Goal: Task Accomplishment & Management: Use online tool/utility

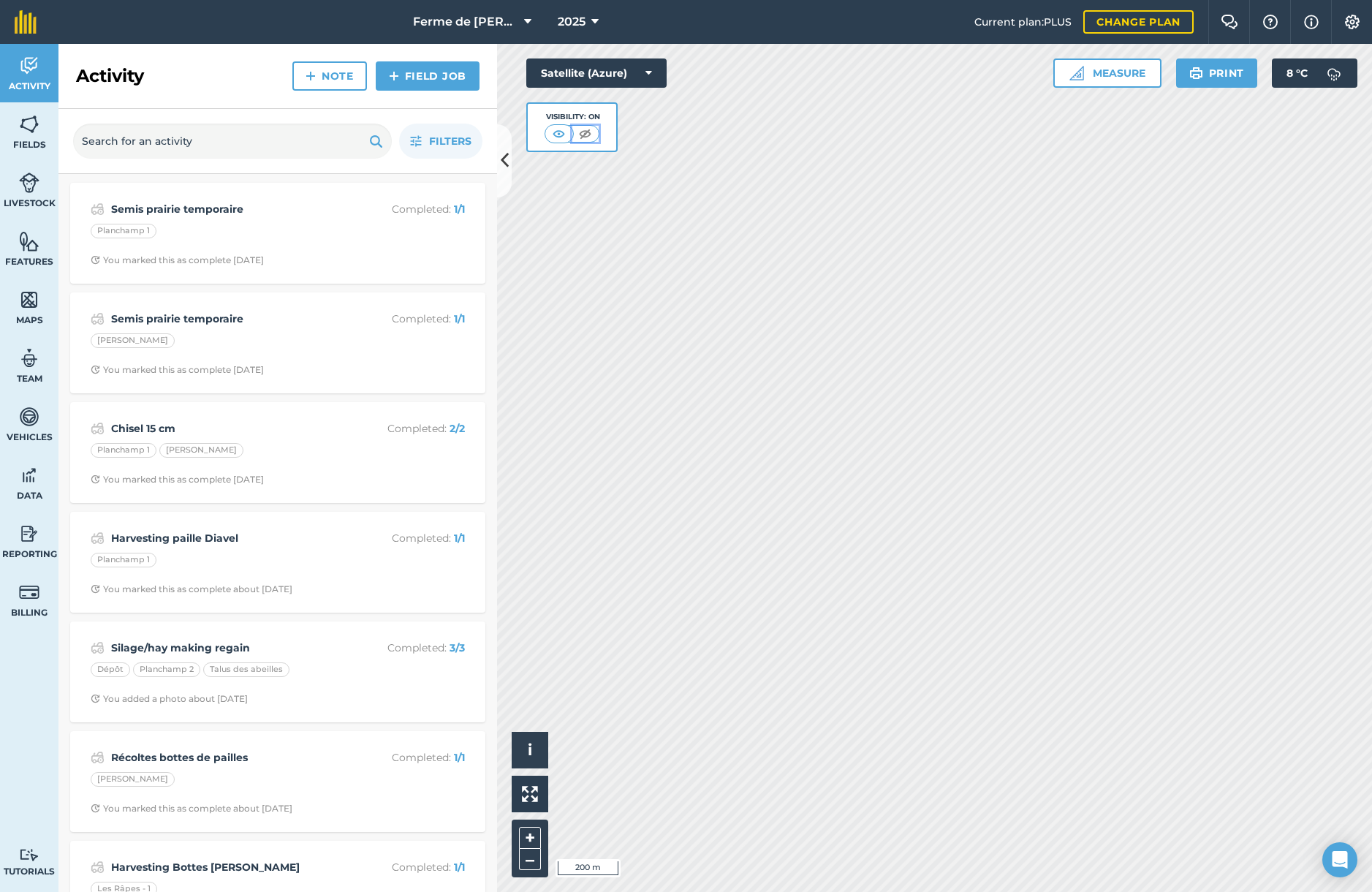
click at [586, 134] on img at bounding box center [585, 133] width 18 height 14
click at [559, 132] on img at bounding box center [559, 133] width 18 height 14
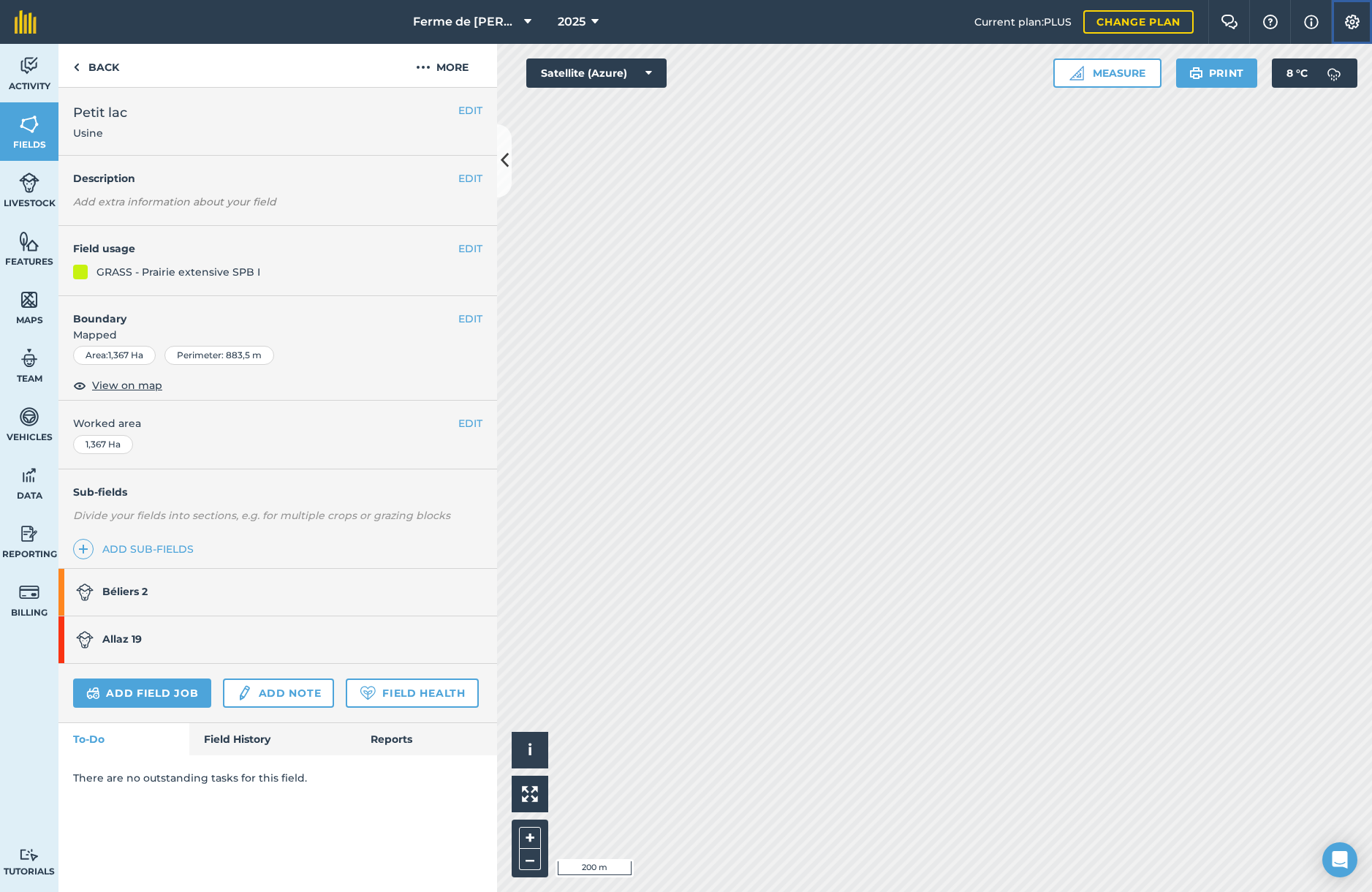
click at [1350, 24] on img at bounding box center [1351, 21] width 18 height 14
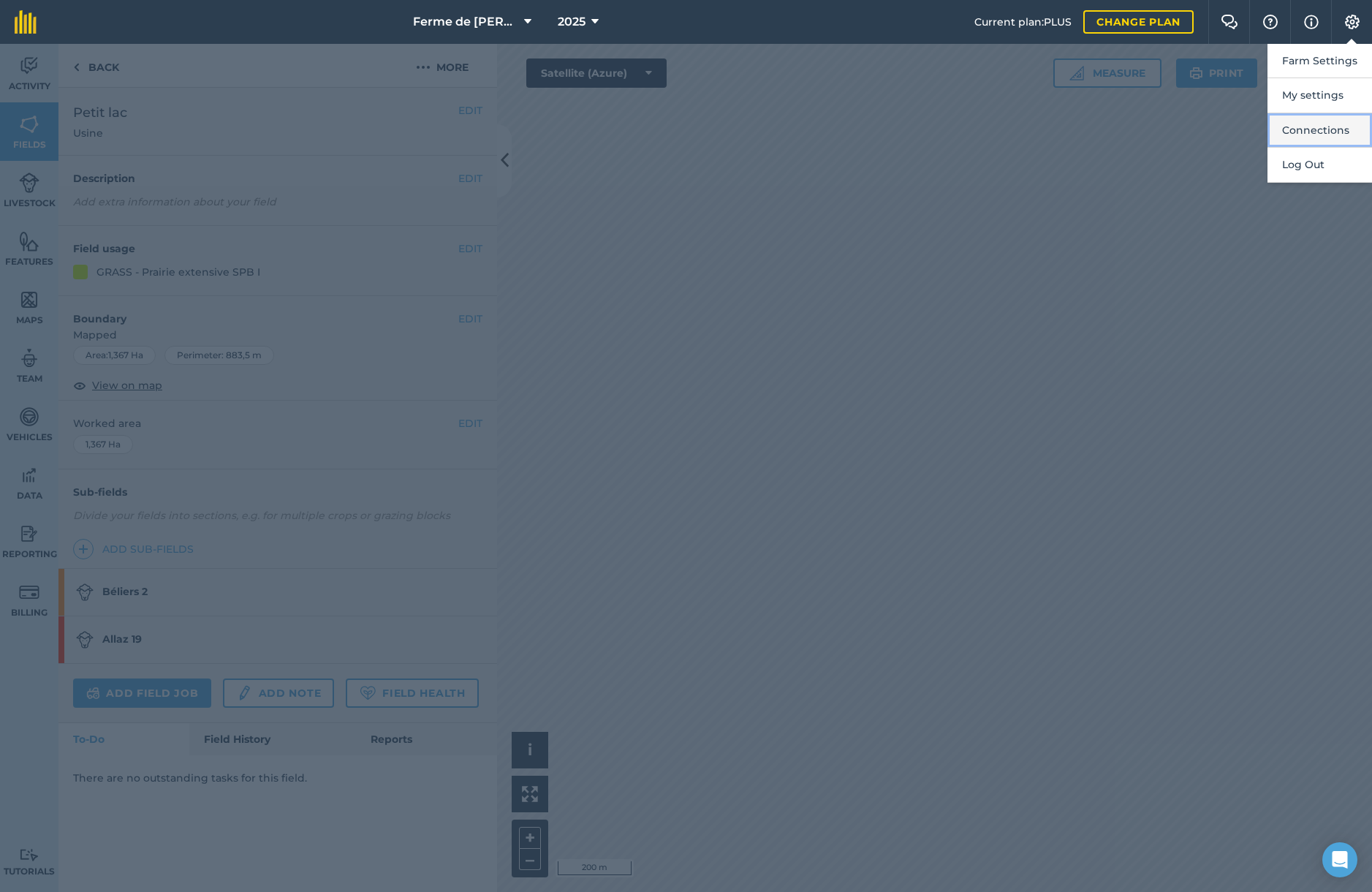
click at [1313, 131] on button "Connections" at bounding box center [1319, 130] width 104 height 34
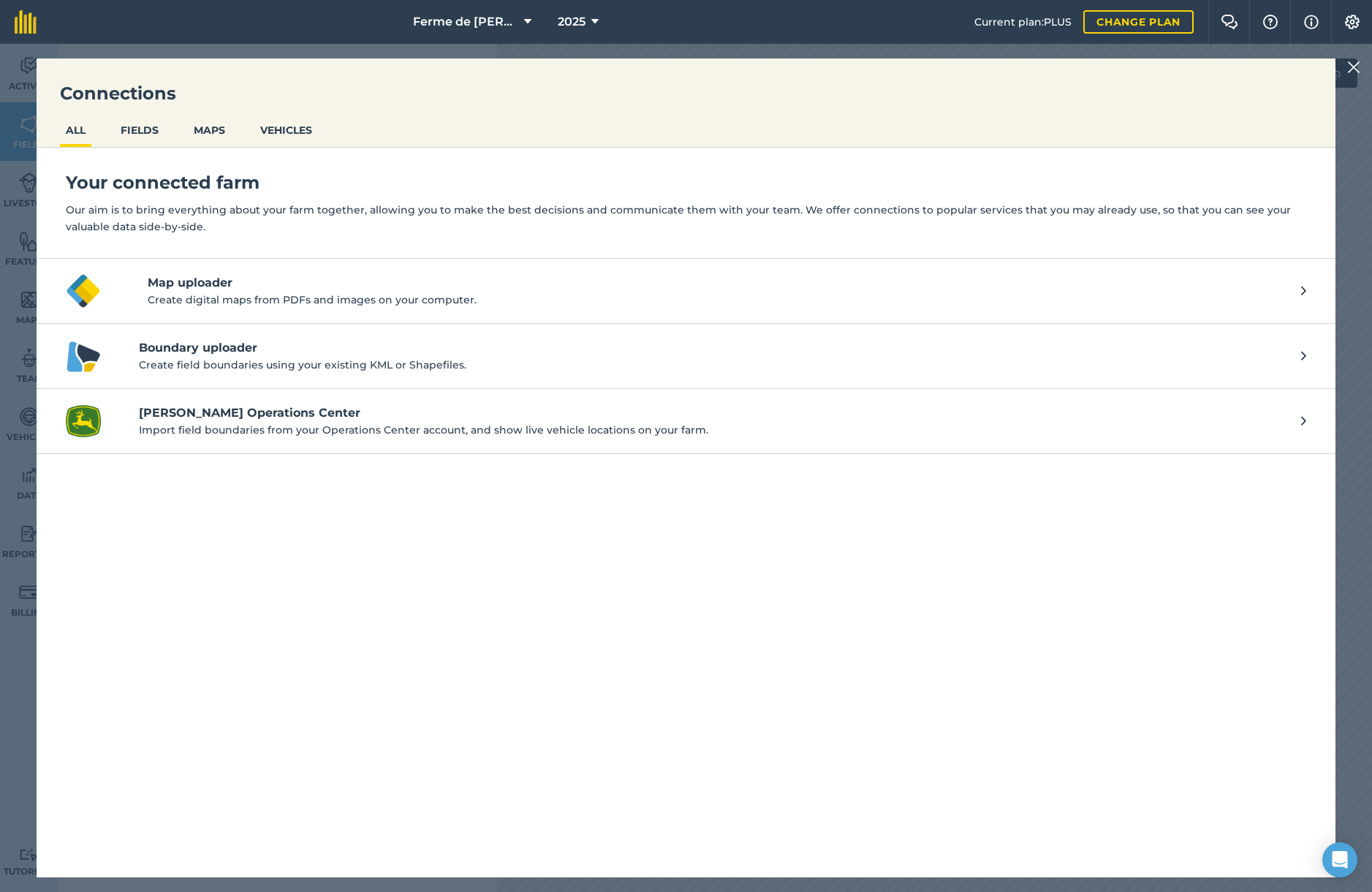
click at [1355, 72] on img at bounding box center [1353, 67] width 13 height 18
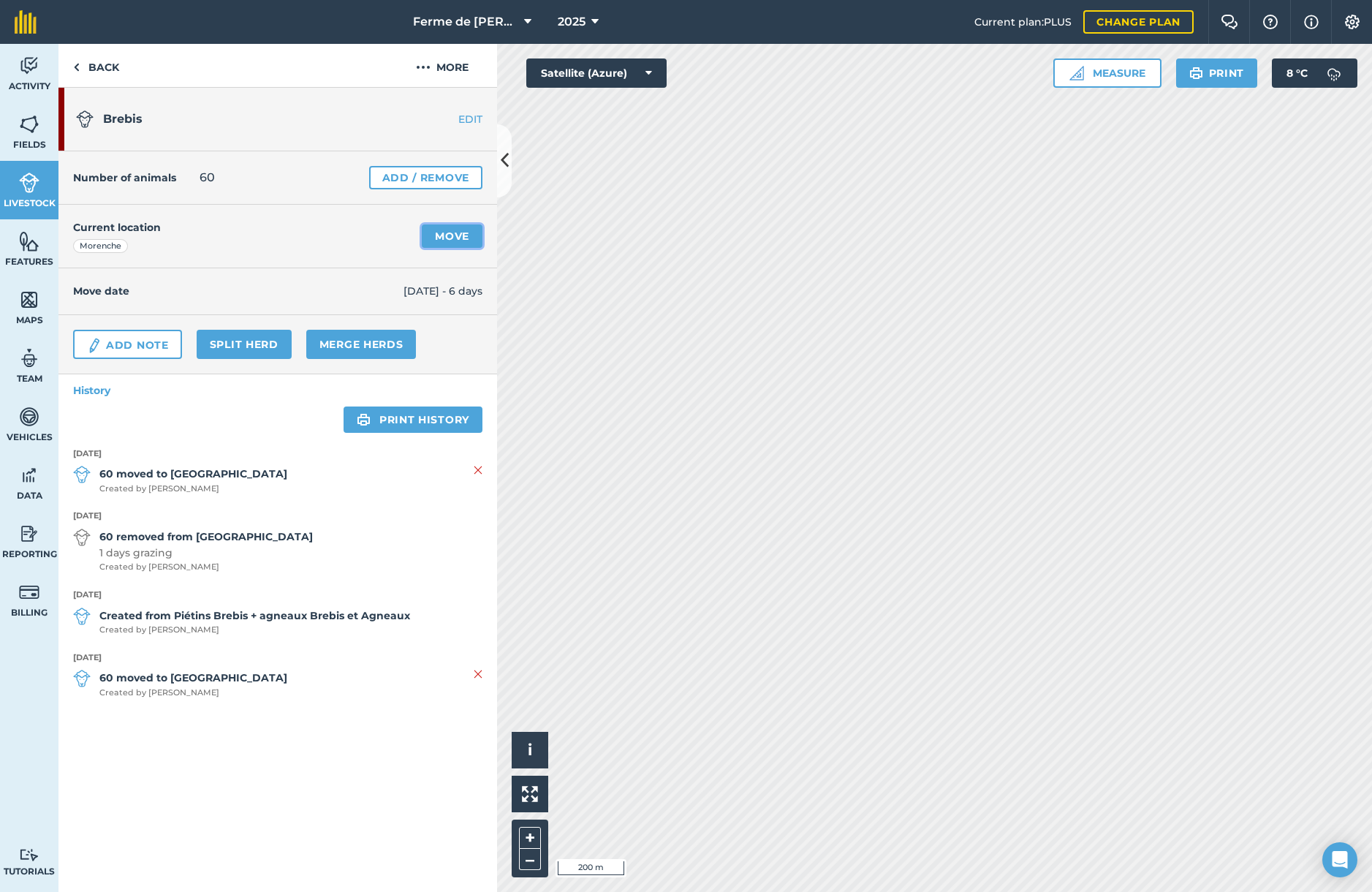
click at [446, 238] on link "Move" at bounding box center [453, 236] width 61 height 24
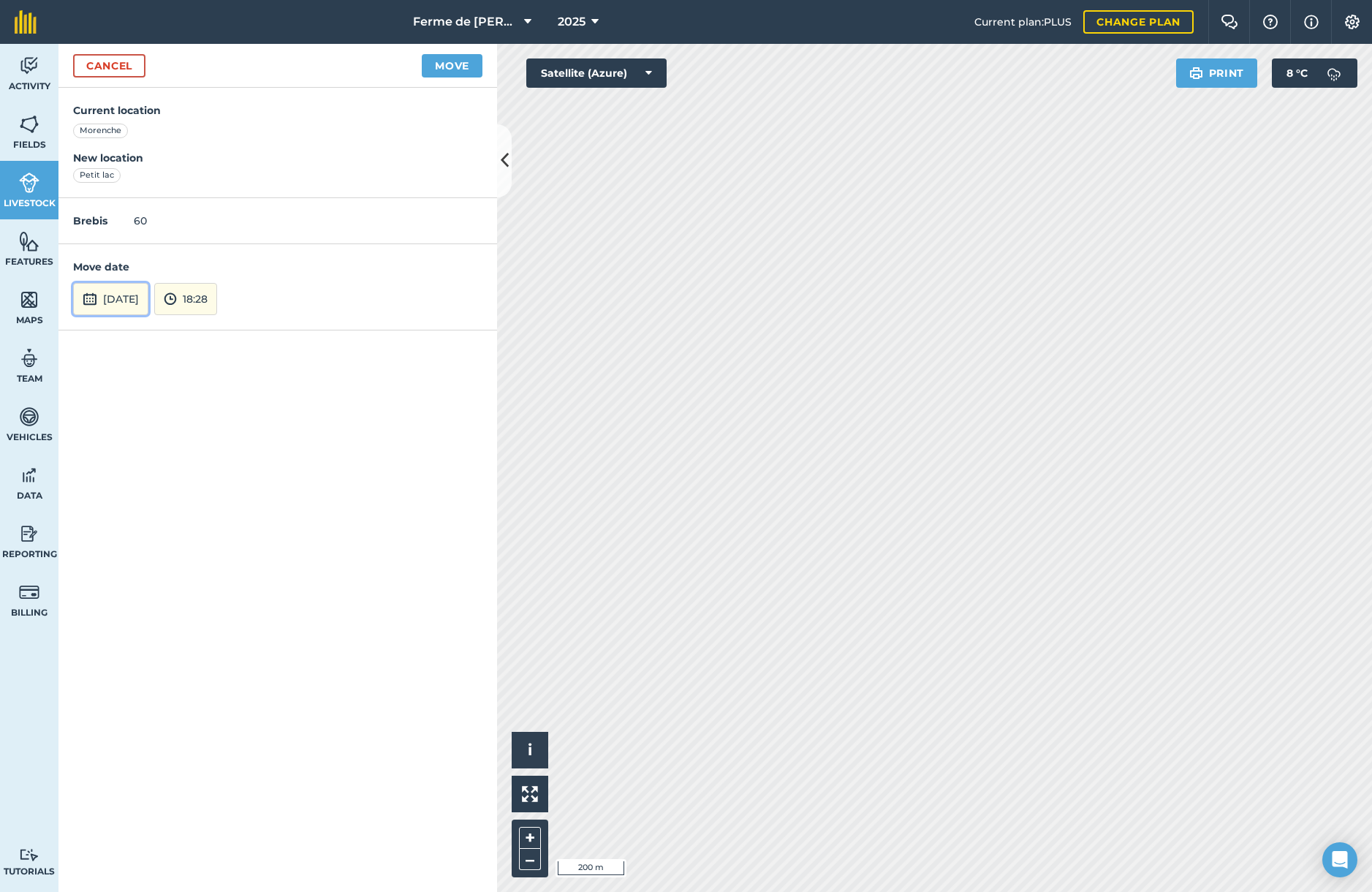
click at [149, 301] on button "[DATE]" at bounding box center [110, 299] width 75 height 32
click at [95, 190] on abbr "15" at bounding box center [91, 195] width 9 height 9
click at [443, 69] on button "Move" at bounding box center [453, 66] width 61 height 24
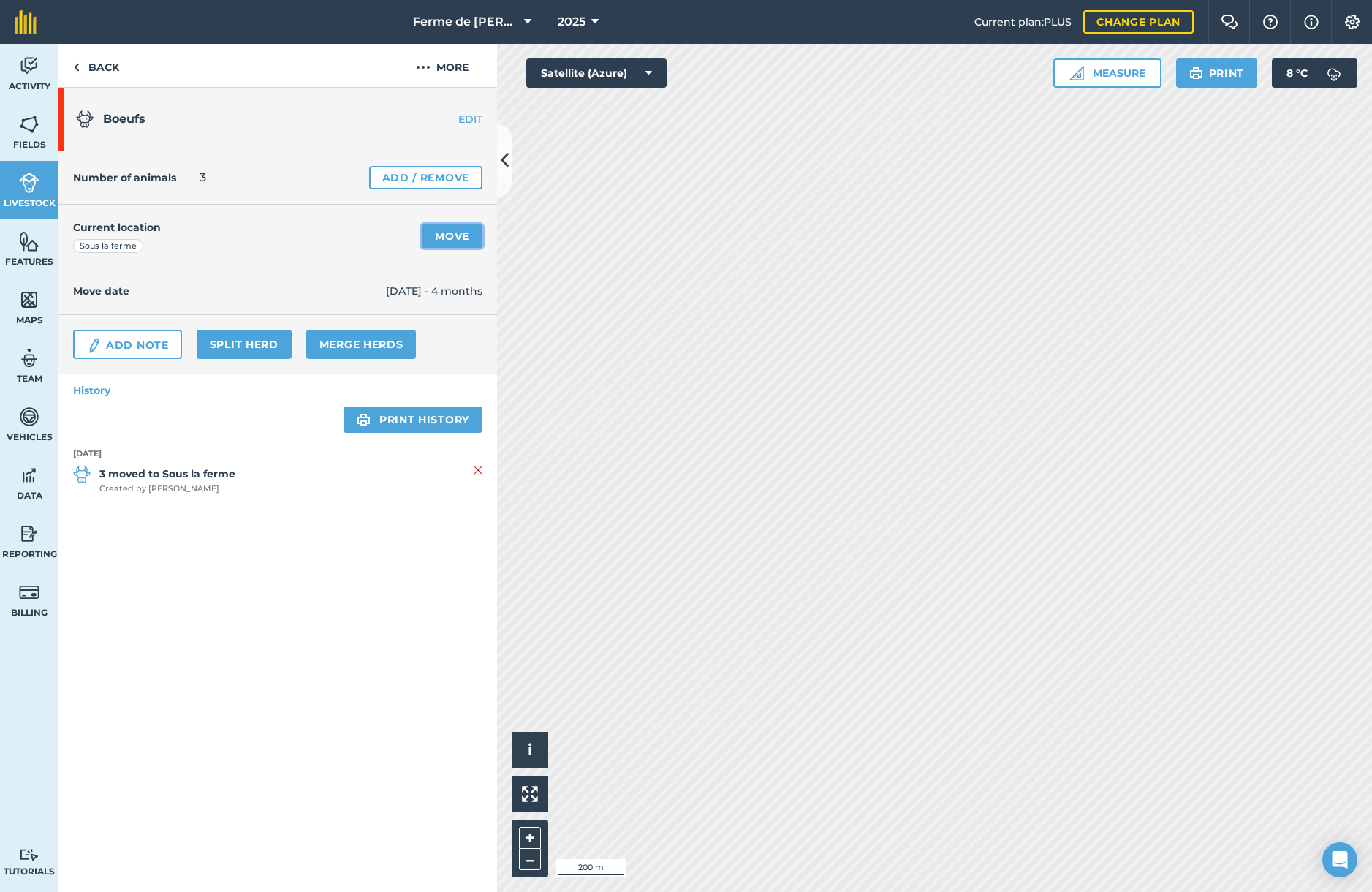
click at [459, 234] on link "Move" at bounding box center [453, 236] width 61 height 24
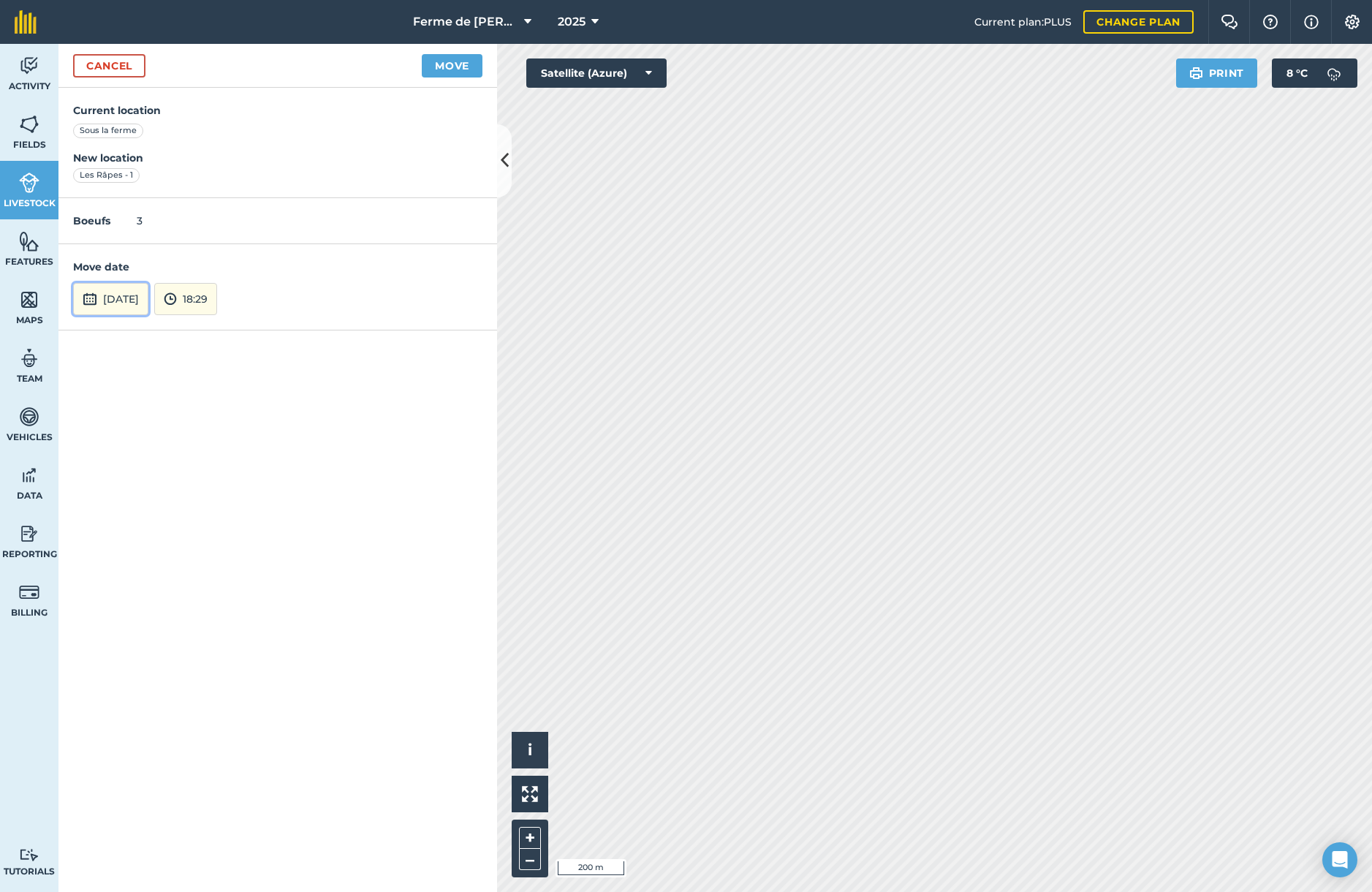
click at [117, 299] on button "[DATE]" at bounding box center [110, 299] width 75 height 32
click at [124, 148] on abbr "2" at bounding box center [125, 149] width 5 height 9
click at [456, 58] on button "Move" at bounding box center [453, 66] width 61 height 24
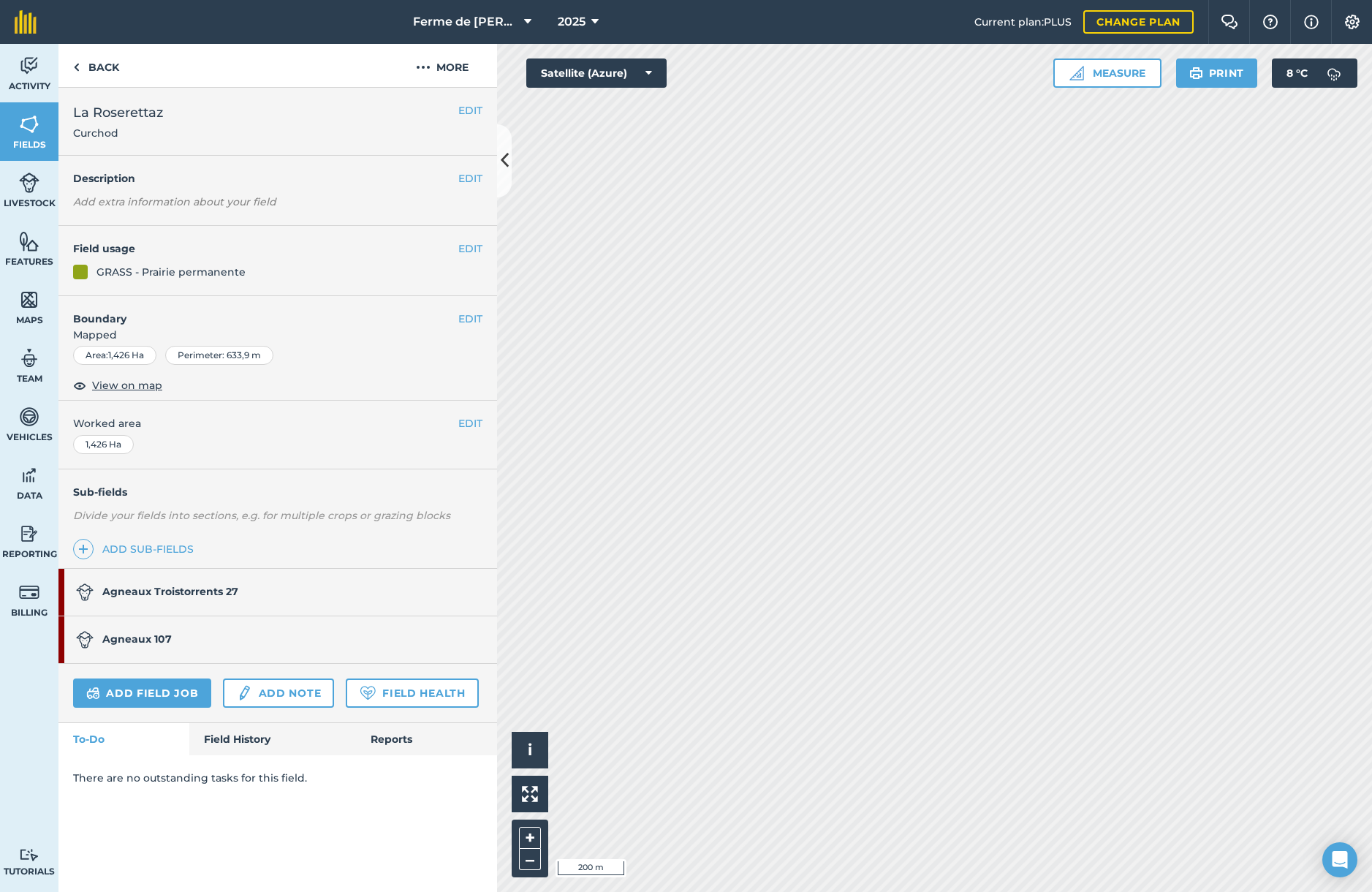
click at [167, 596] on strong "Agneaux Troistorrents 27" at bounding box center [170, 591] width 136 height 13
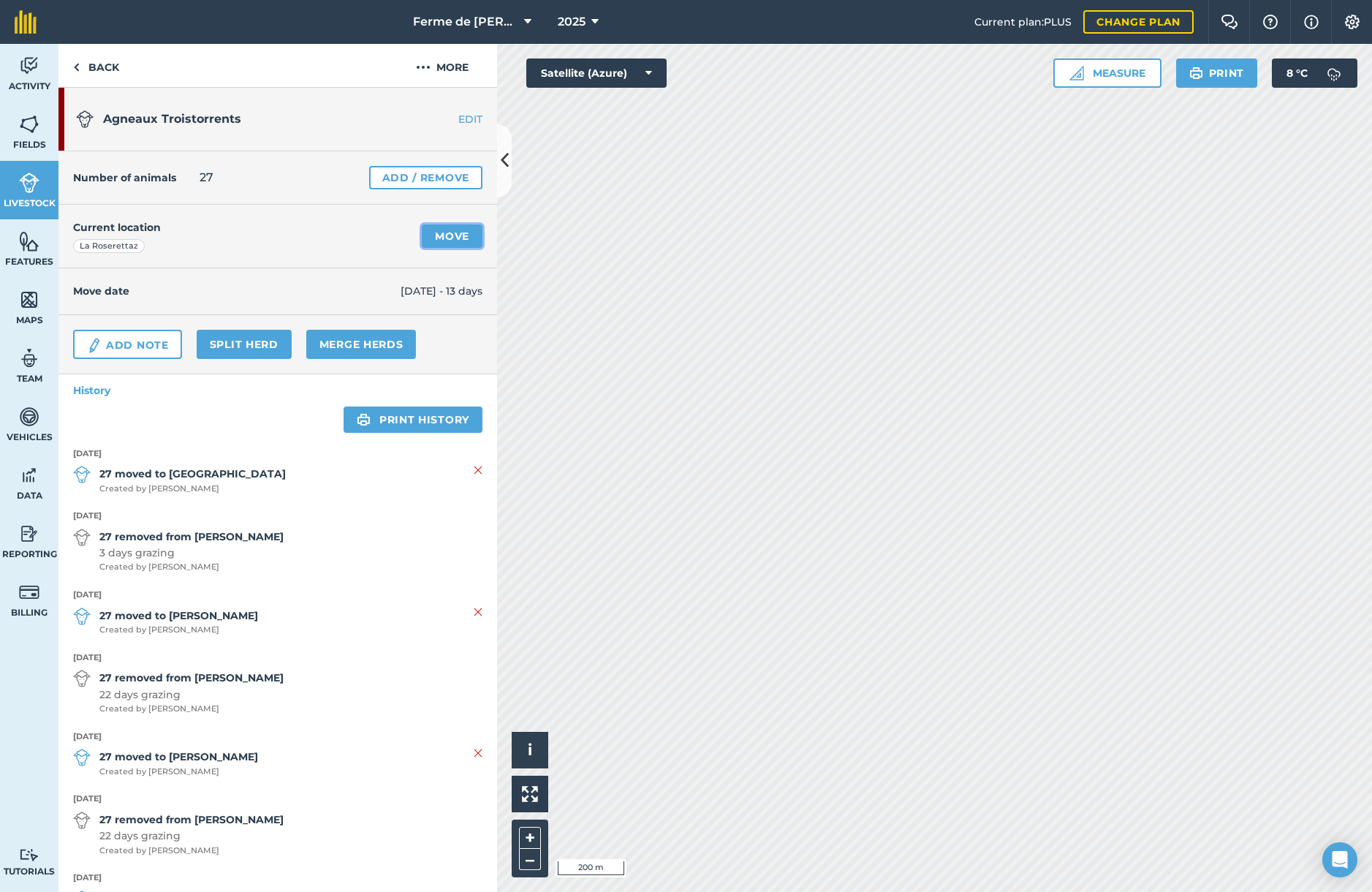
click at [449, 236] on link "Move" at bounding box center [453, 236] width 61 height 24
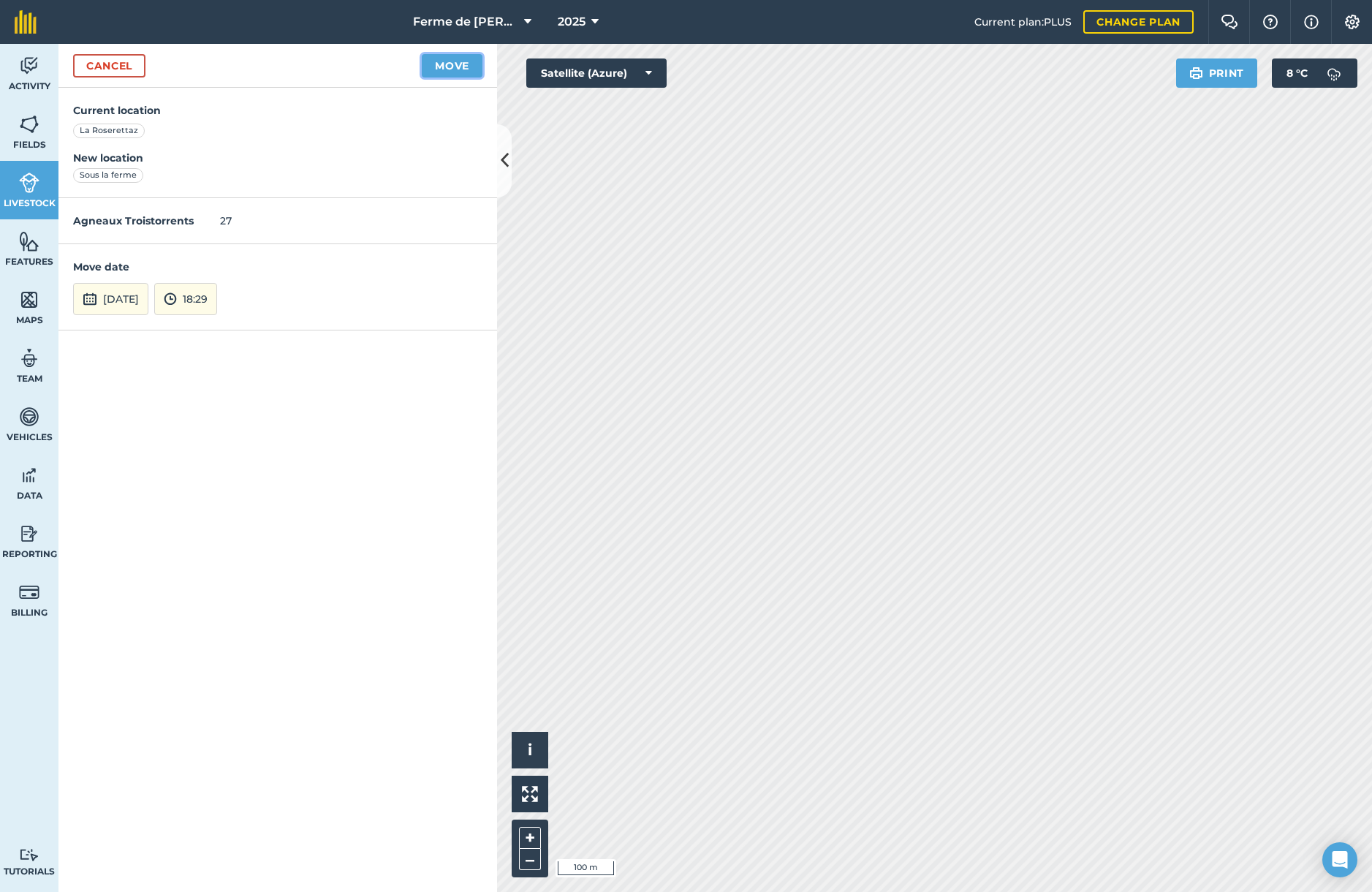
click at [442, 67] on button "Move" at bounding box center [453, 66] width 61 height 24
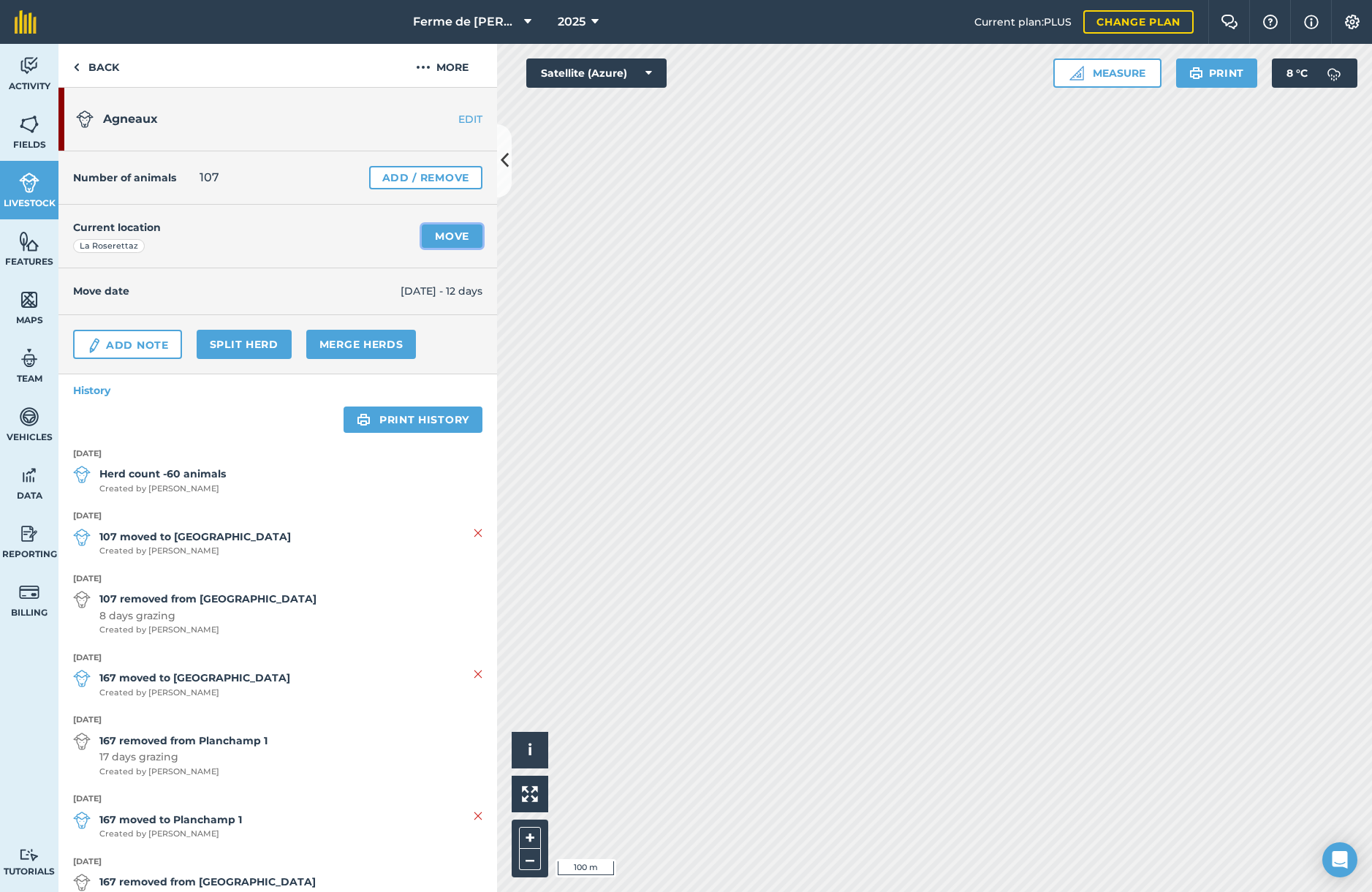
click at [443, 235] on link "Move" at bounding box center [453, 236] width 61 height 24
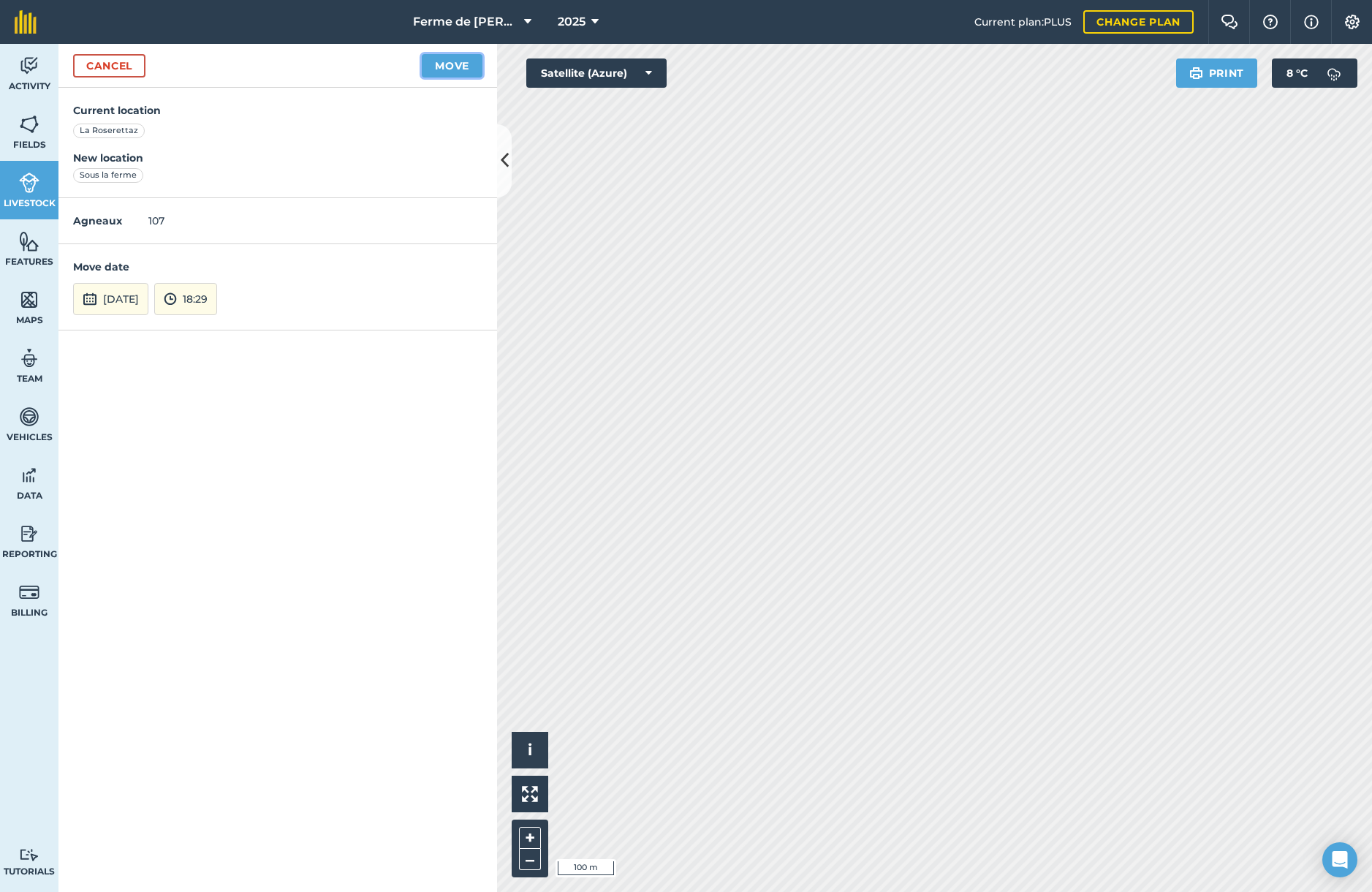
click at [450, 69] on button "Move" at bounding box center [453, 66] width 61 height 24
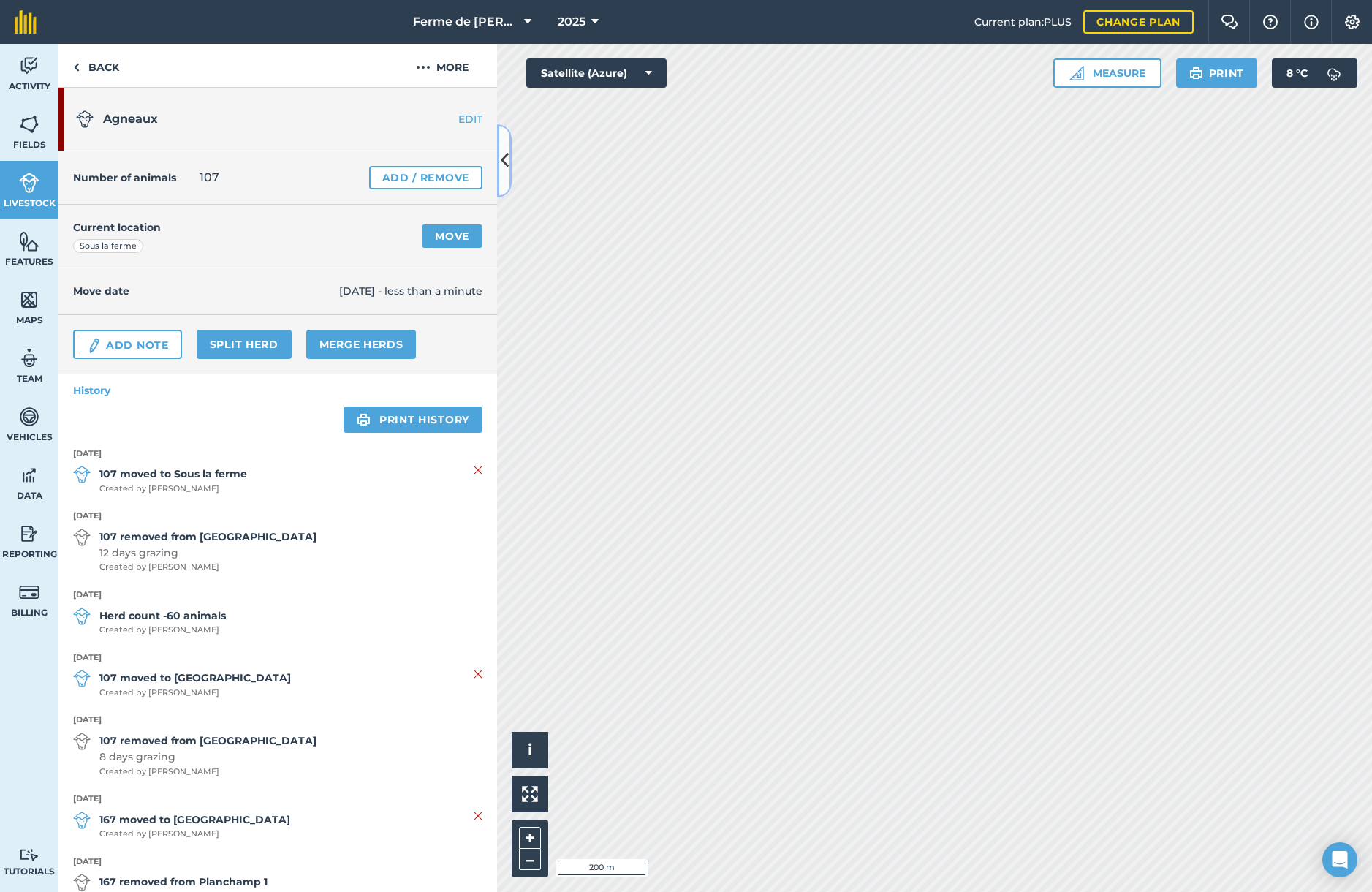
click at [504, 161] on icon at bounding box center [504, 161] width 8 height 26
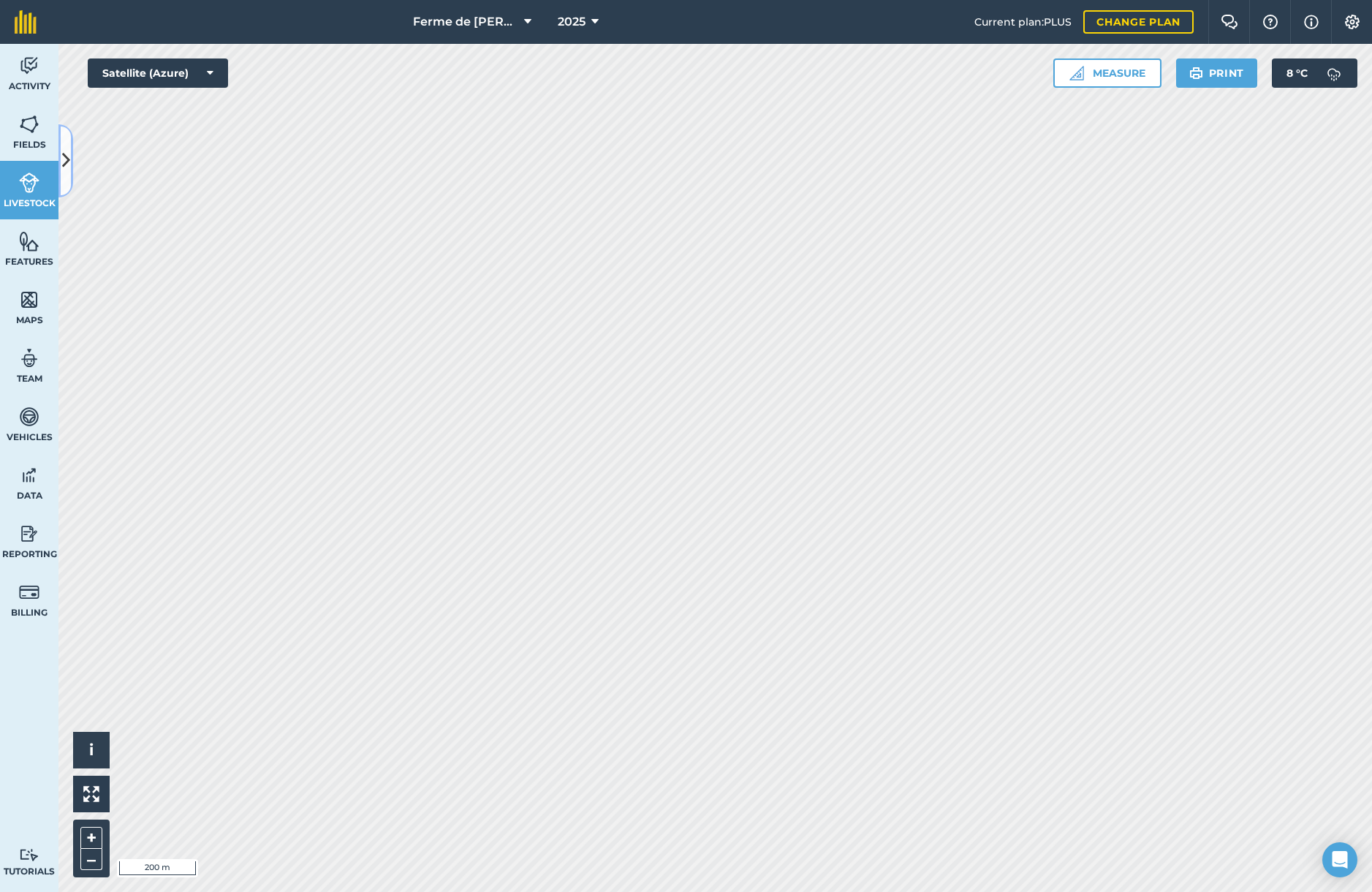
click at [66, 169] on icon at bounding box center [66, 161] width 8 height 26
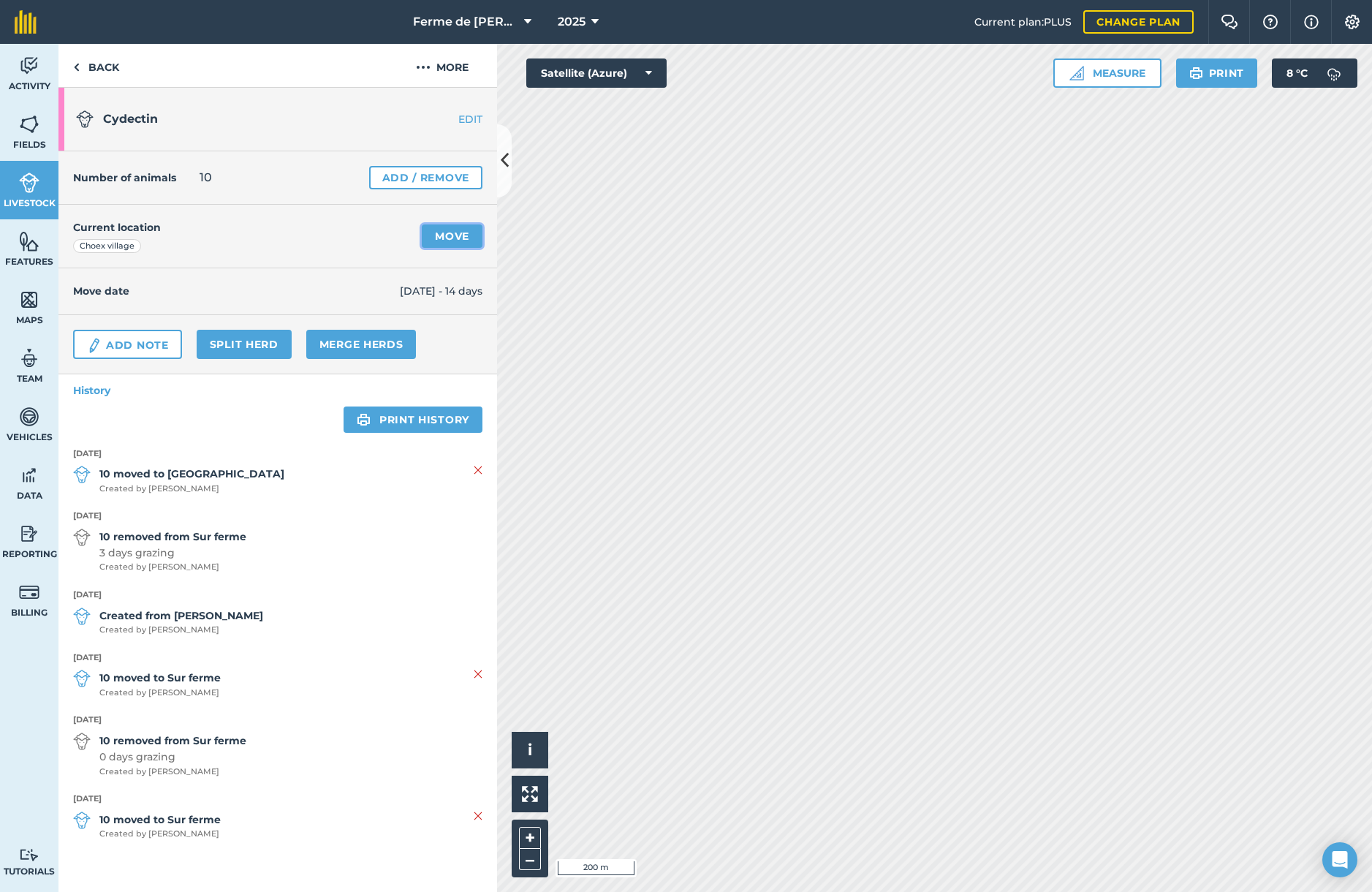
click at [444, 238] on link "Move" at bounding box center [453, 236] width 61 height 24
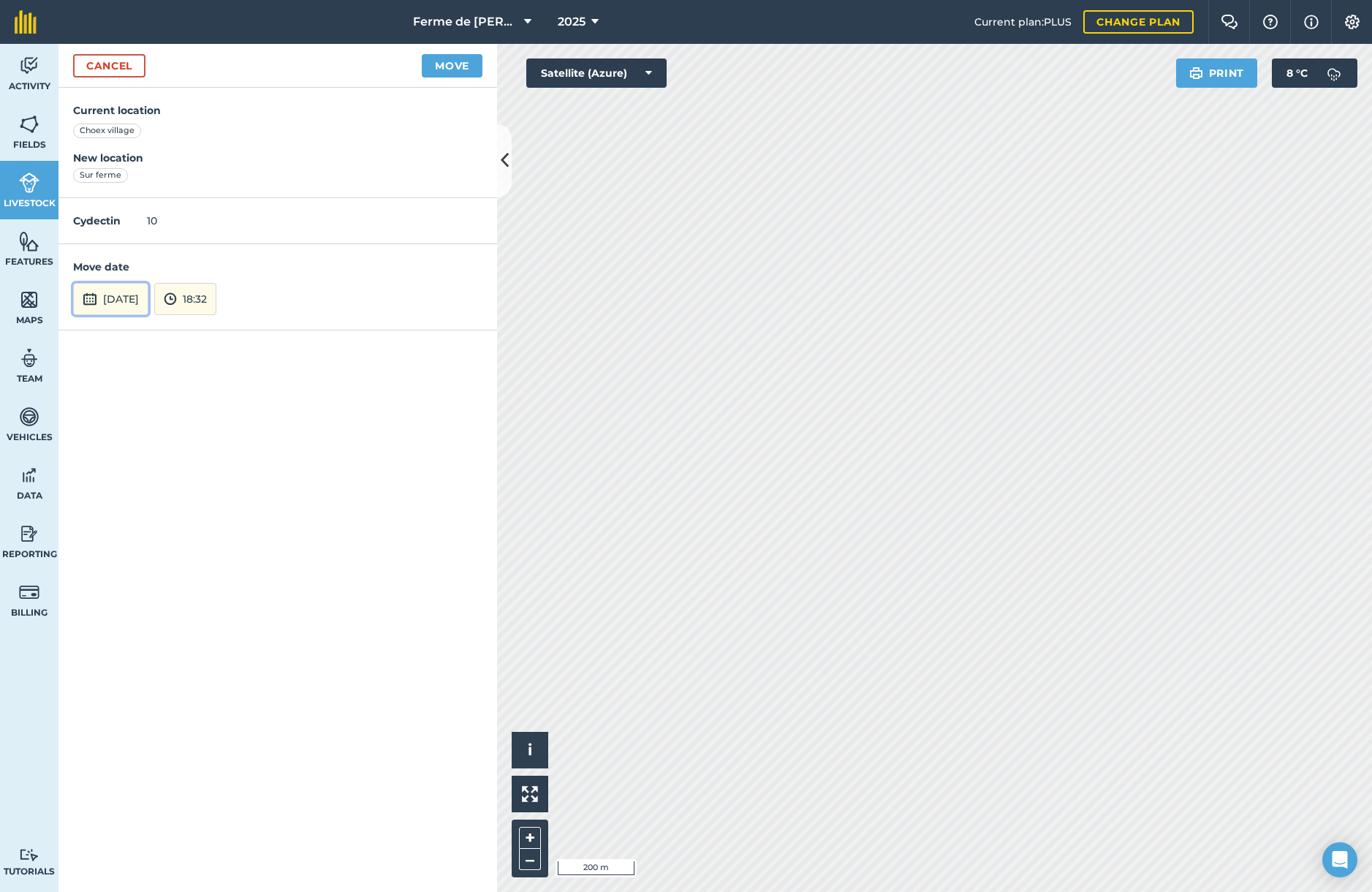
click at [117, 299] on button "[DATE]" at bounding box center [110, 299] width 75 height 32
click at [297, 152] on abbr "7" at bounding box center [296, 149] width 5 height 9
click at [454, 66] on button "Move" at bounding box center [453, 66] width 61 height 24
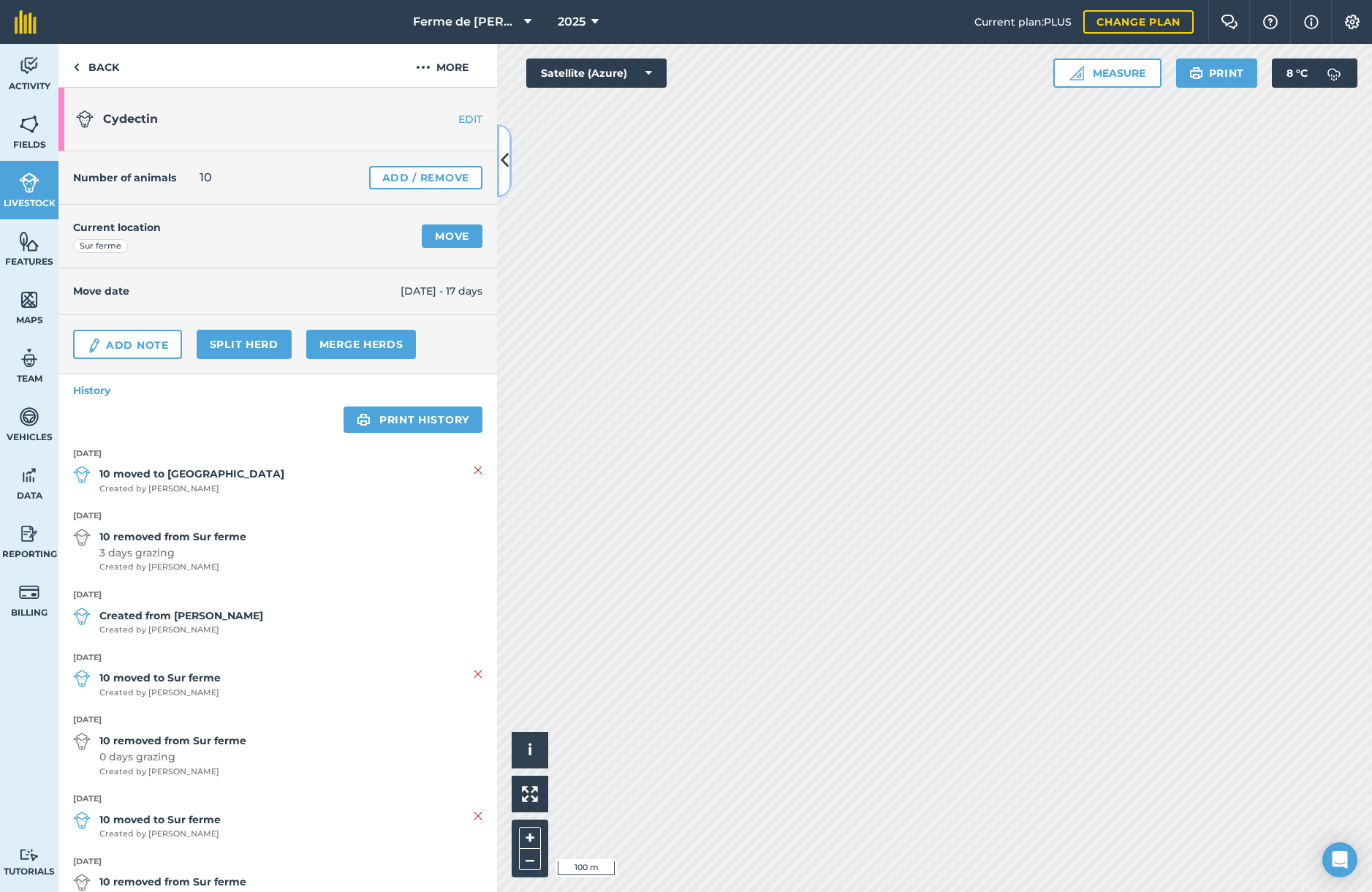
click at [504, 155] on icon at bounding box center [504, 161] width 8 height 26
